Goal: Check status: Check status

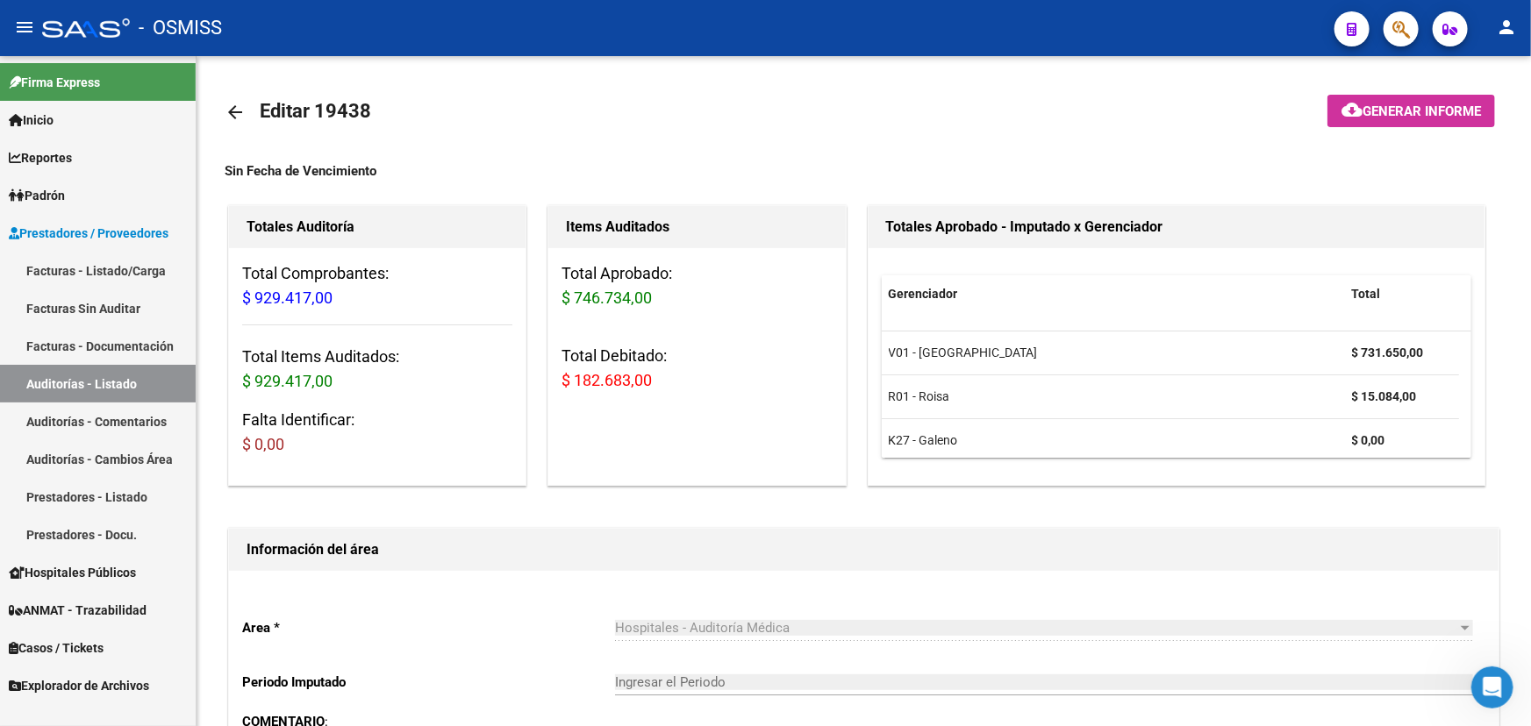
scroll to position [1228, 0]
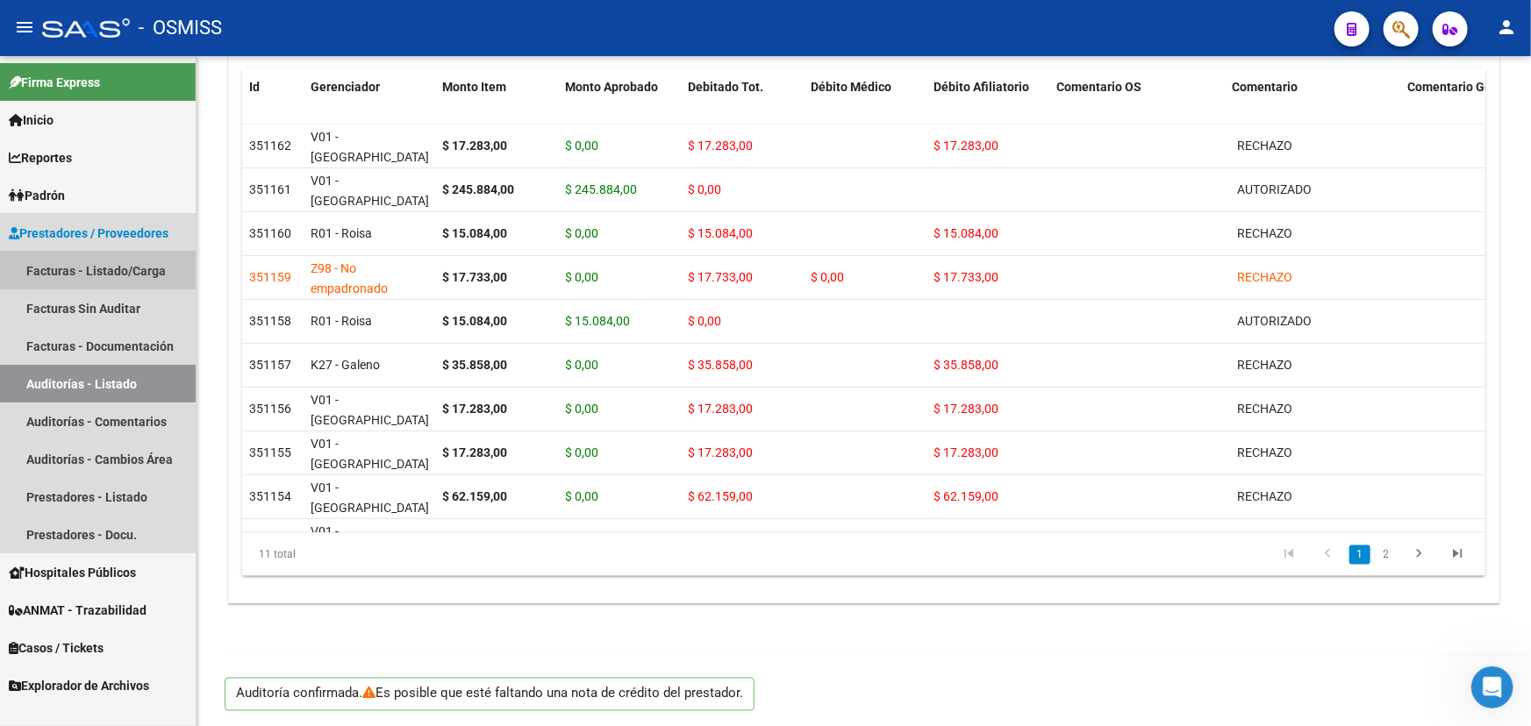
click at [88, 278] on link "Facturas - Listado/Carga" at bounding box center [98, 271] width 196 height 38
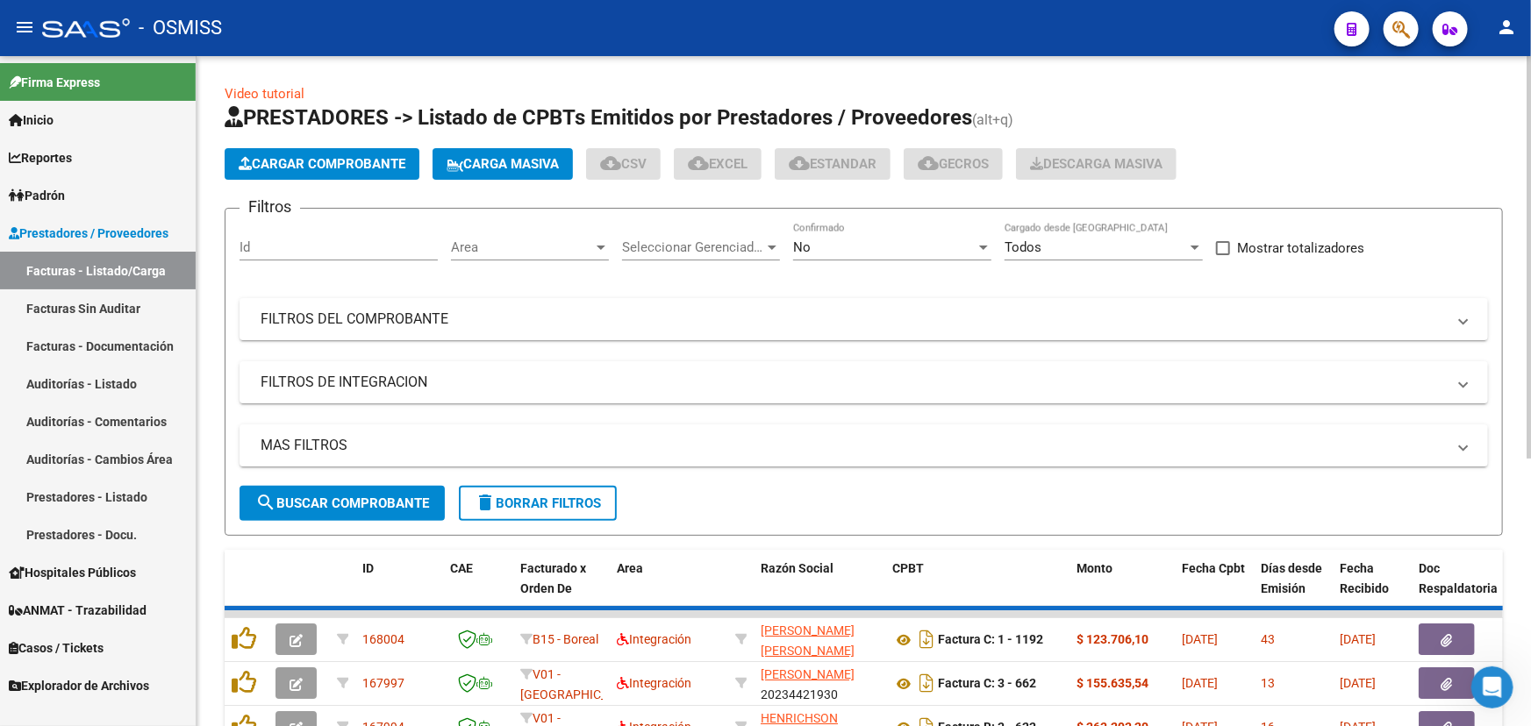
click at [548, 254] on div "Area Area" at bounding box center [530, 242] width 158 height 38
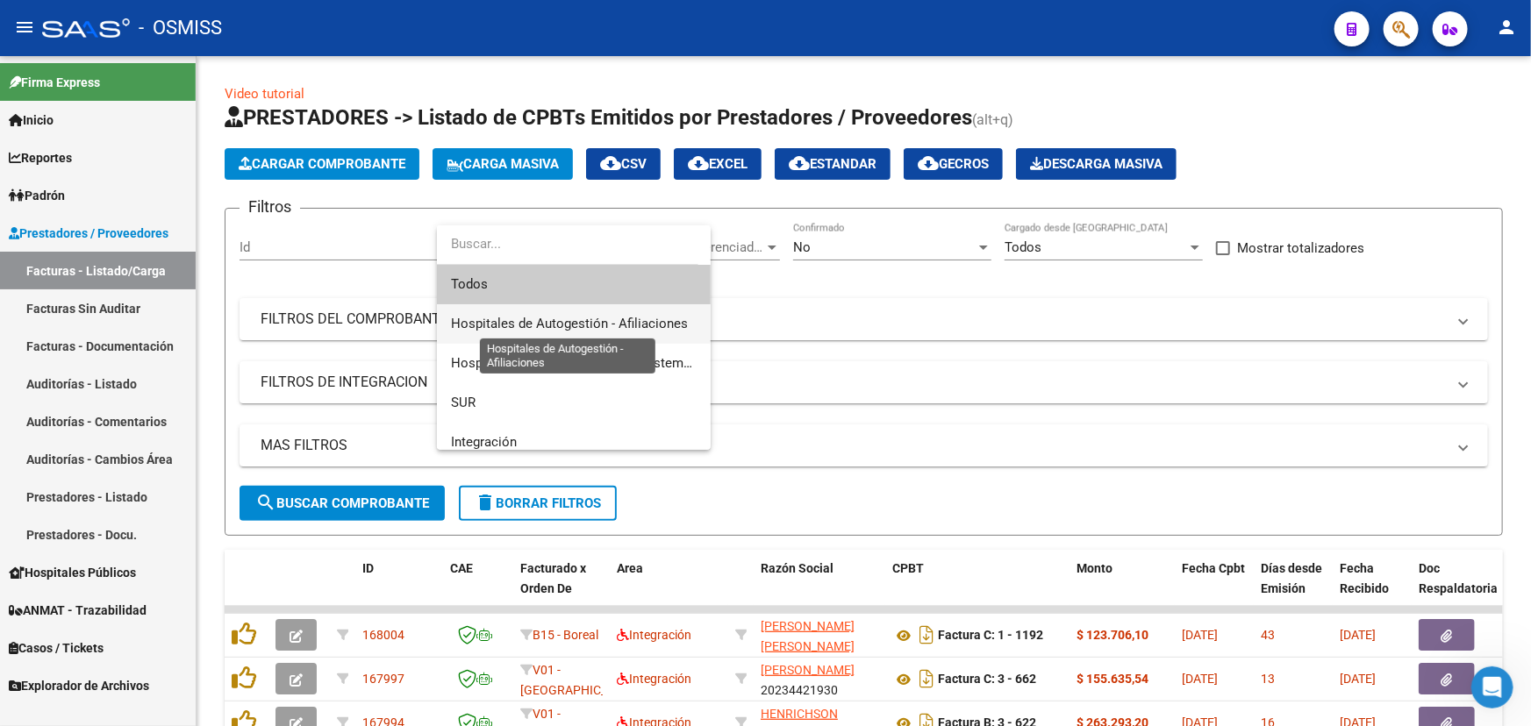
click at [526, 326] on span "Hospitales de Autogestión - Afiliaciones" at bounding box center [569, 324] width 237 height 16
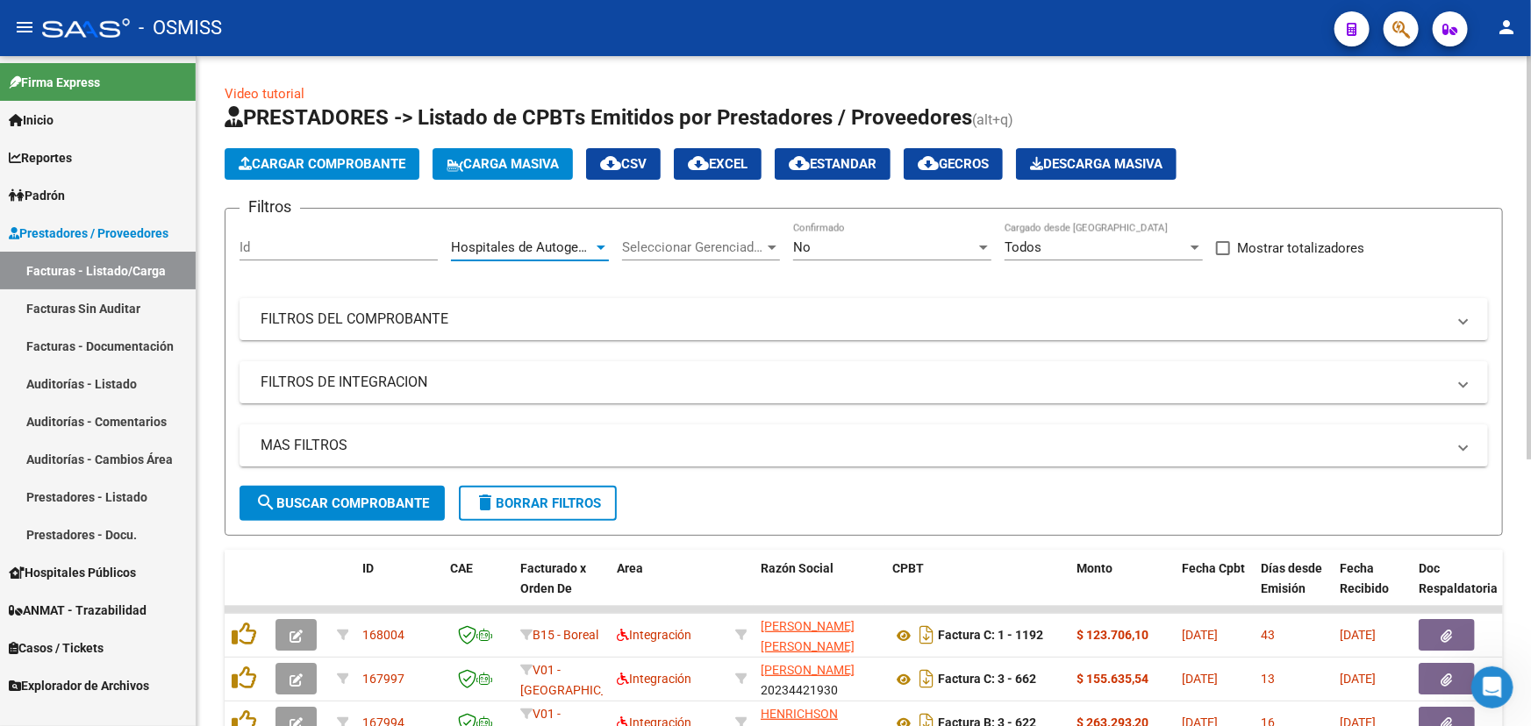
click at [881, 240] on div "No" at bounding box center [884, 248] width 182 height 16
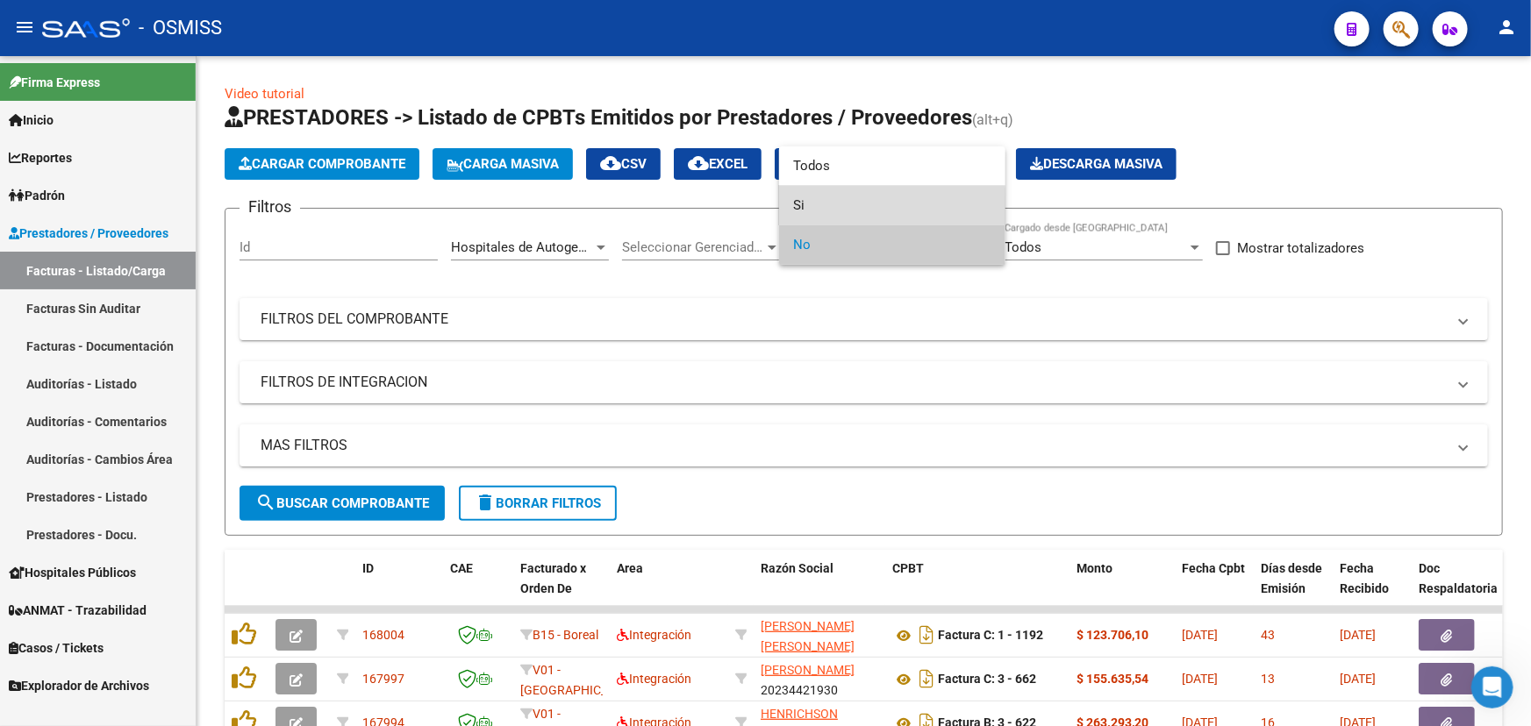
click at [804, 213] on span "Si" at bounding box center [892, 205] width 198 height 39
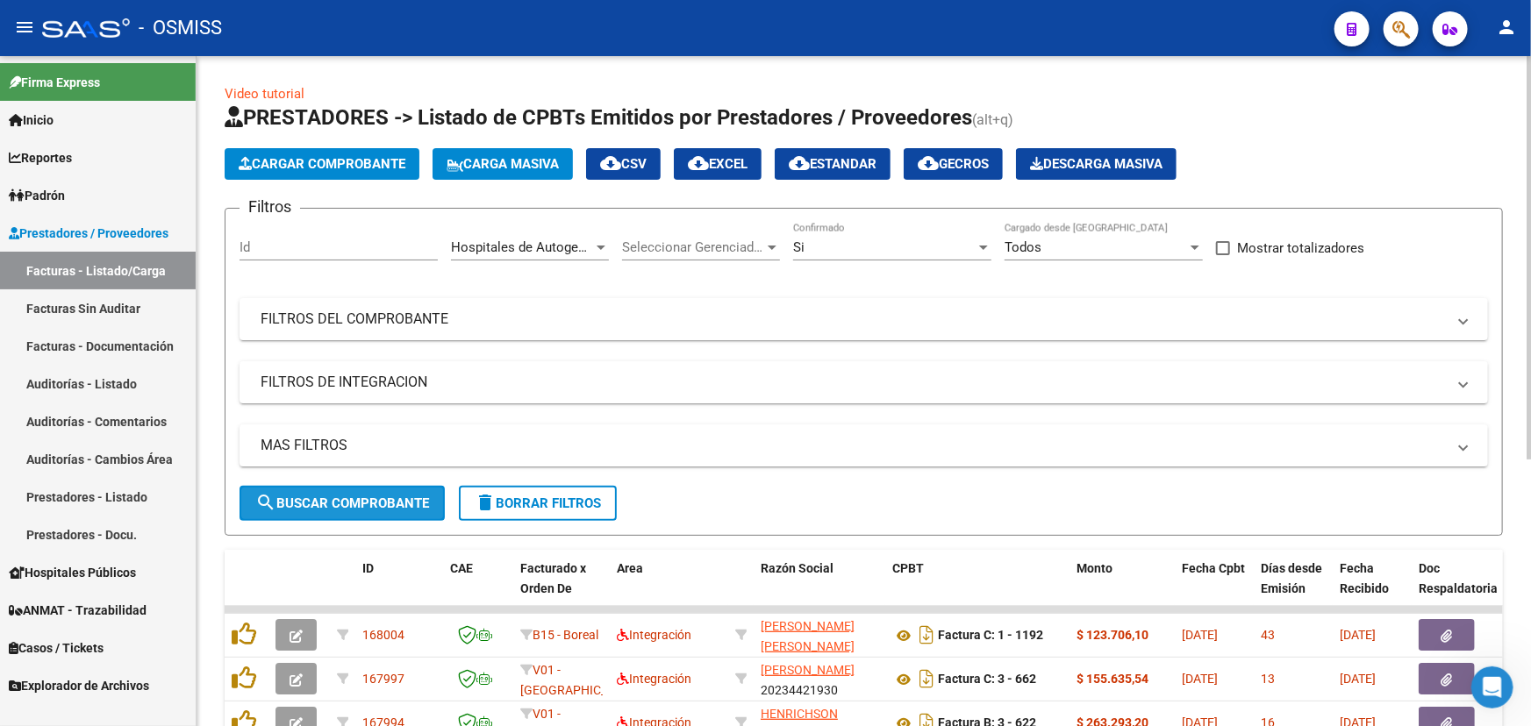
click at [343, 502] on span "search Buscar Comprobante" at bounding box center [342, 504] width 174 height 16
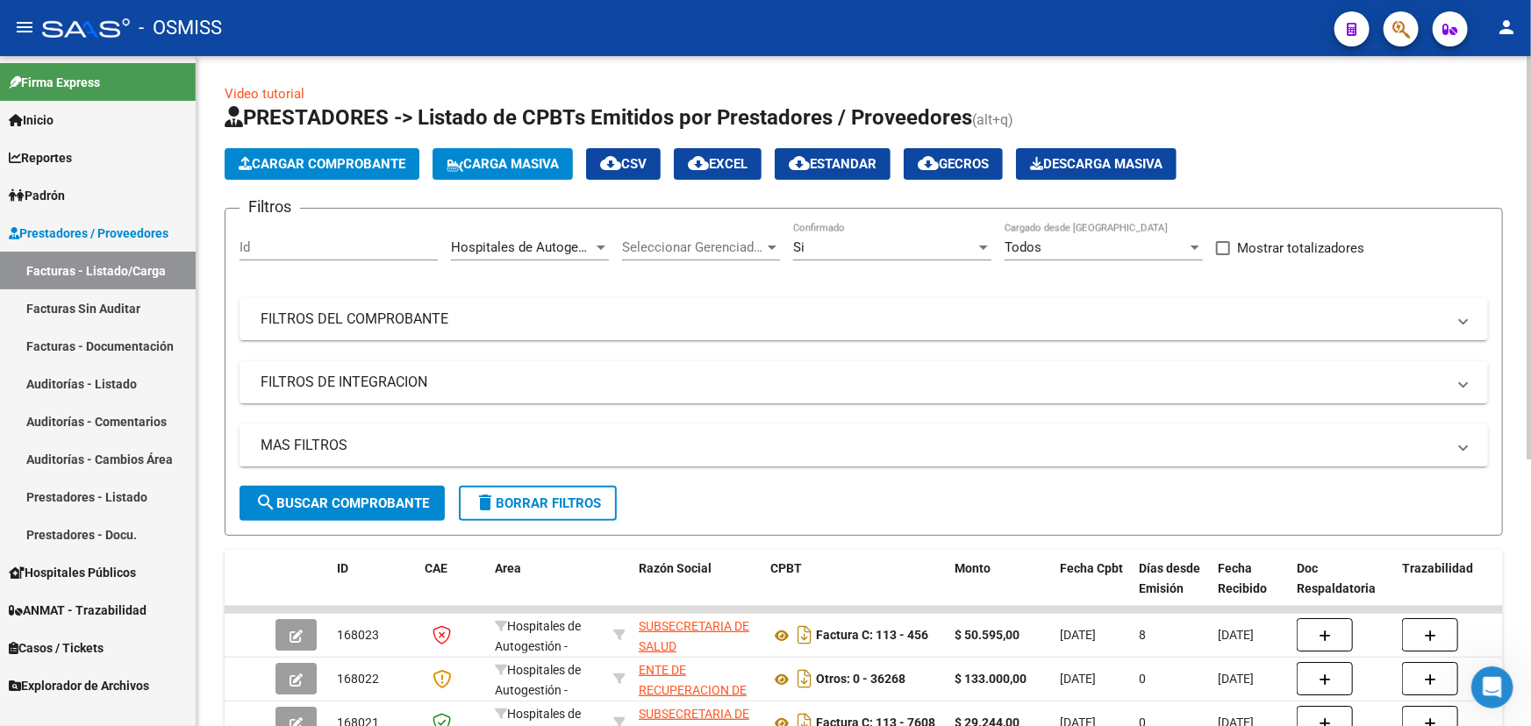
click at [319, 454] on mat-expansion-panel-header "MAS FILTROS" at bounding box center [864, 446] width 1249 height 42
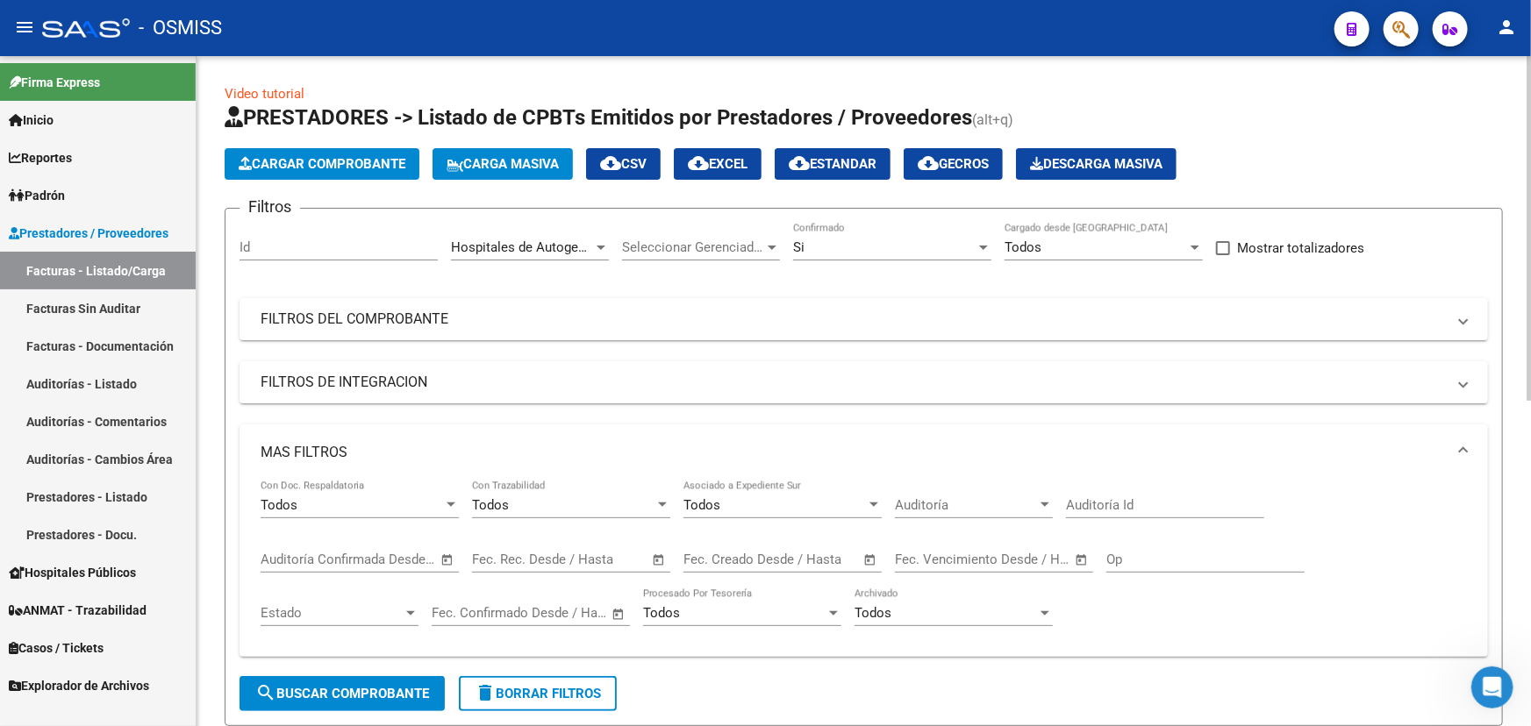
click at [736, 560] on input "text" at bounding box center [718, 560] width 71 height 16
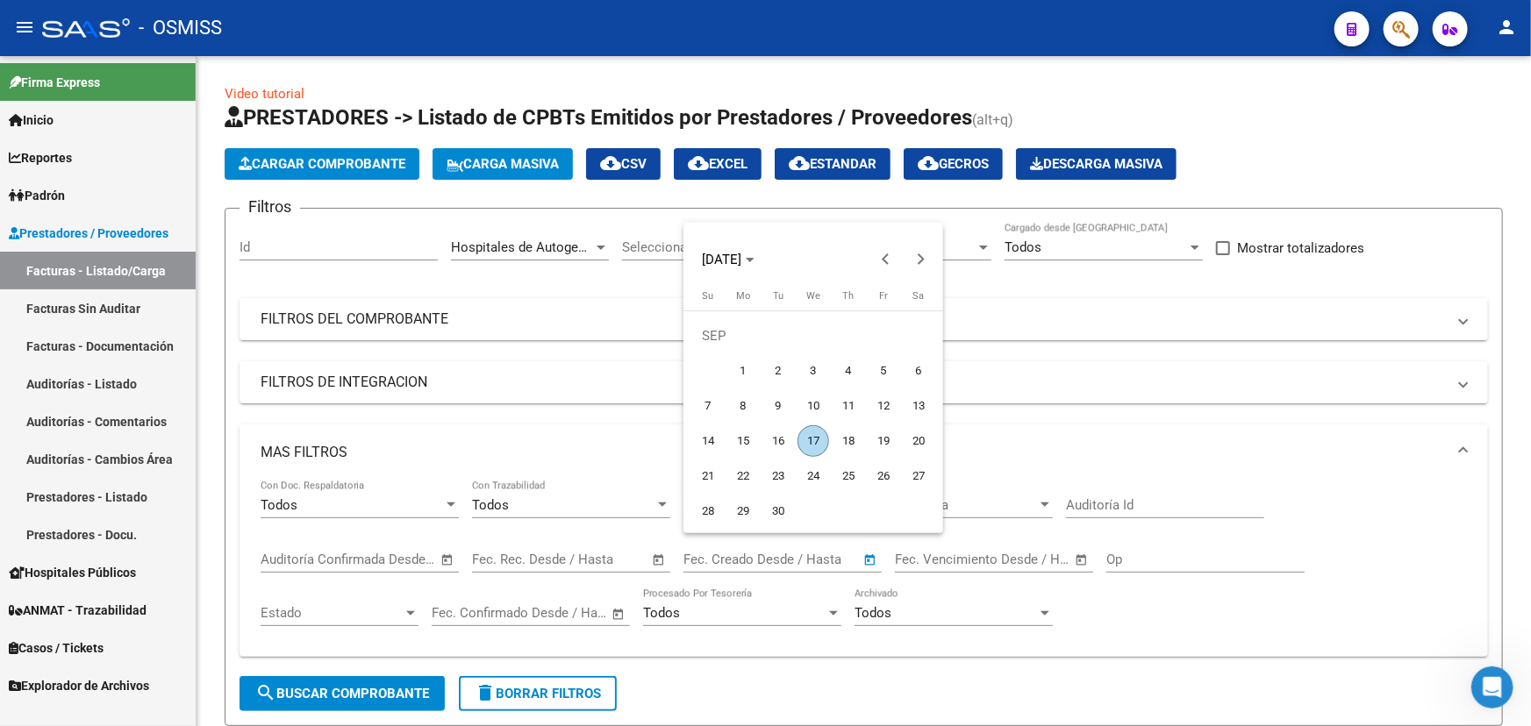
click at [811, 441] on span "17" at bounding box center [814, 442] width 32 height 32
type input "[DATE]"
click at [811, 441] on span "17" at bounding box center [814, 442] width 32 height 32
type input "[DATE]"
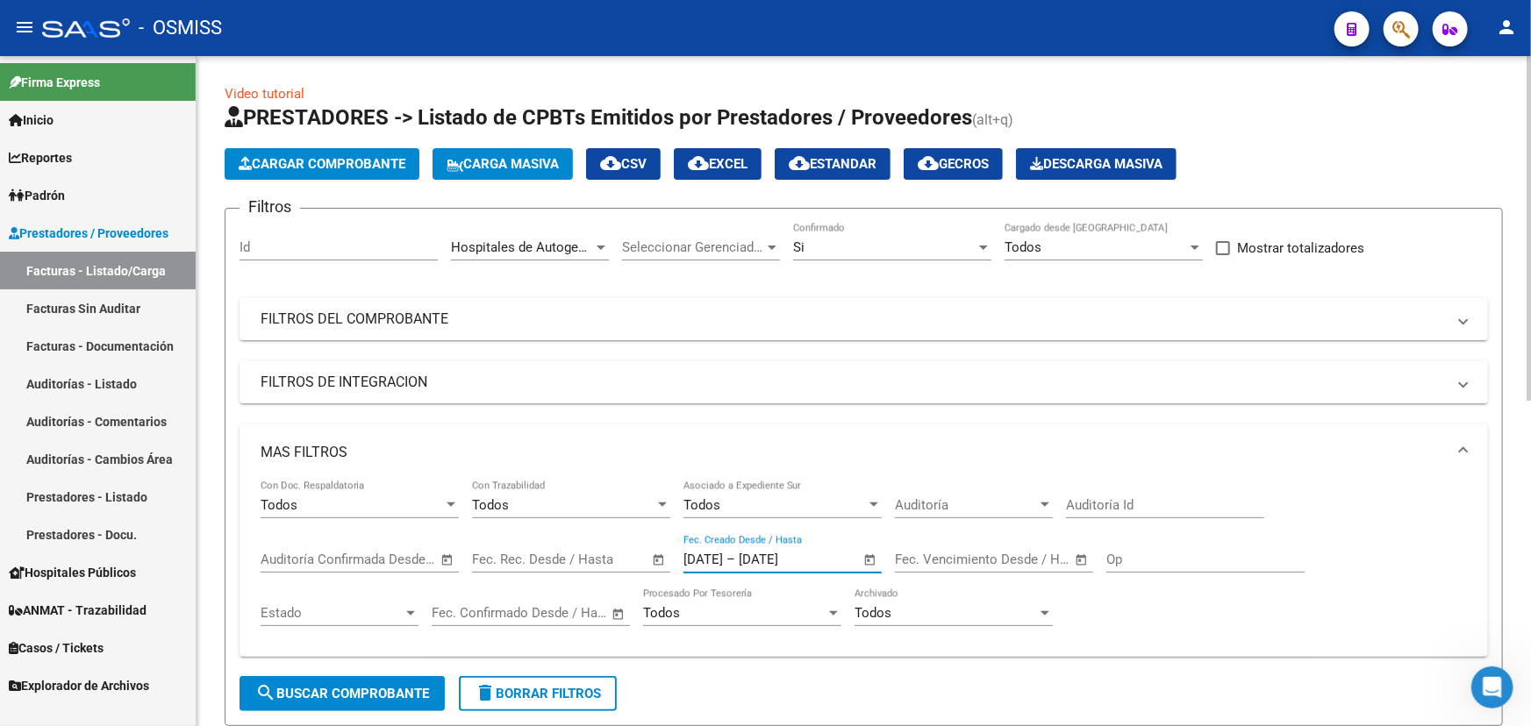
click at [387, 692] on span "search Buscar Comprobante" at bounding box center [342, 694] width 174 height 16
